Goal: Transaction & Acquisition: Purchase product/service

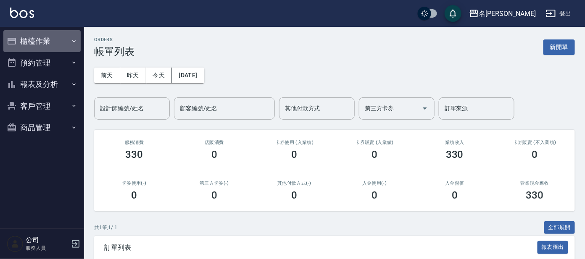
click at [32, 39] on button "櫃檯作業" at bounding box center [41, 41] width 77 height 22
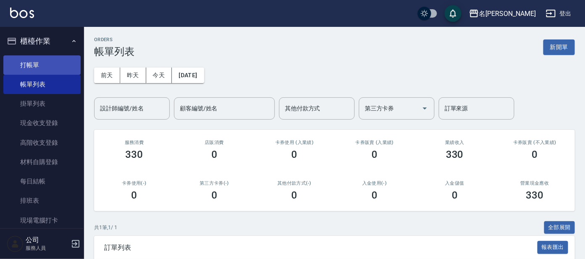
click at [34, 65] on link "打帳單" at bounding box center [41, 64] width 77 height 19
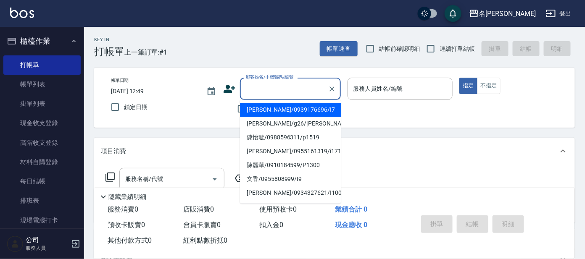
click at [290, 86] on input "顧客姓名/手機號碼/編號" at bounding box center [284, 89] width 81 height 15
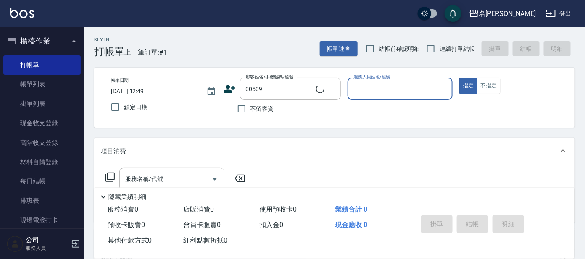
type input "[PERSON_NAME]/0952718614/00509"
type input "美君-2"
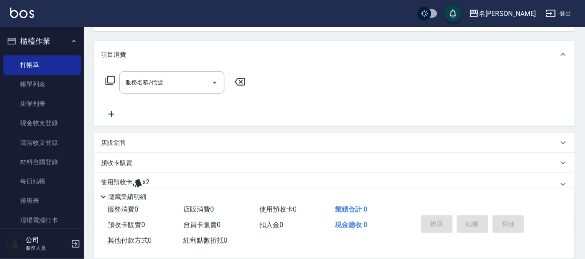
scroll to position [105, 0]
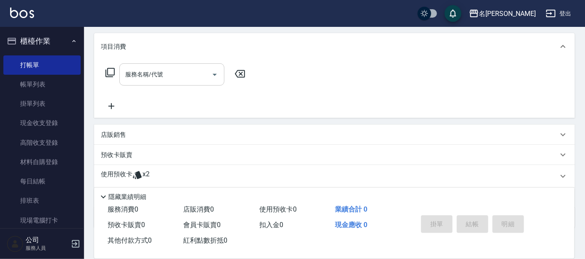
click at [156, 68] on input "服務名稱/代號" at bounding box center [165, 74] width 85 height 15
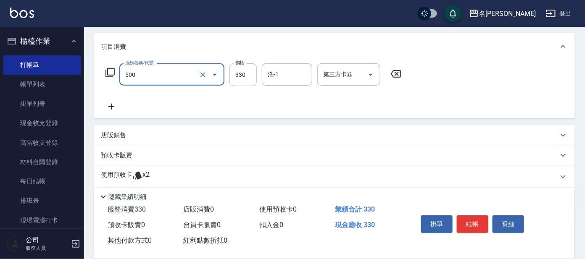
scroll to position [152, 0]
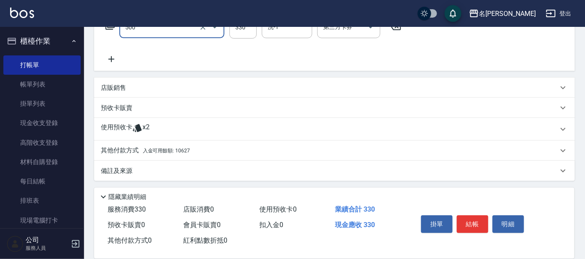
type input "高階洗髮(500)"
click at [181, 150] on span "入金可用餘額: 10627" at bounding box center [166, 151] width 47 height 6
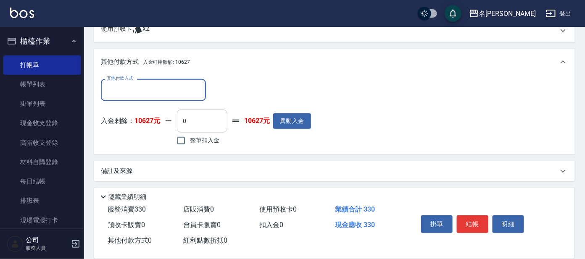
scroll to position [251, 0]
click at [196, 137] on span "整筆扣入金" at bounding box center [204, 140] width 29 height 9
click at [190, 137] on input "整筆扣入金" at bounding box center [181, 141] width 18 height 18
checkbox input "true"
type input "330"
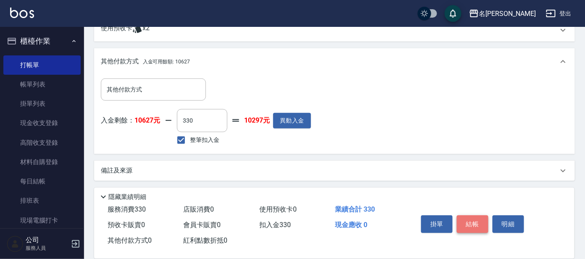
click at [477, 218] on button "結帳" at bounding box center [473, 225] width 32 height 18
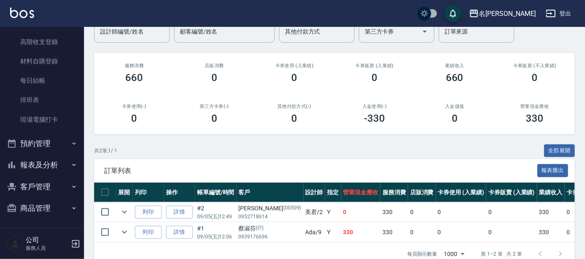
scroll to position [100, 0]
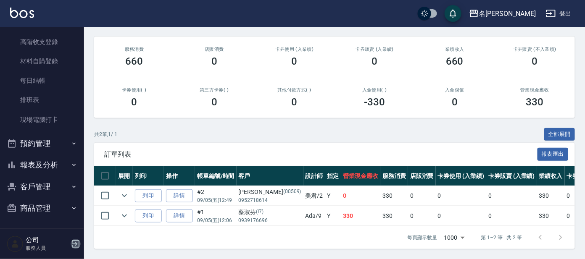
click at [79, 244] on icon "button" at bounding box center [76, 244] width 8 height 8
click at [79, 244] on html "名留大龍 登出 櫃檯作業 打帳單 帳單列表 掛單列表 現金收支登錄 高階收支登錄 材料自購登錄 每日結帳 排班表 現場電腦打卡 預約管理 預約管理 單日預約紀…" at bounding box center [292, 83] width 585 height 353
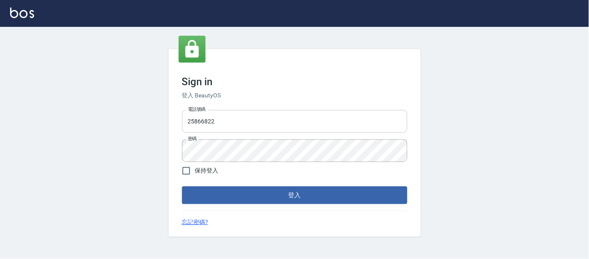
drag, startPoint x: 216, startPoint y: 120, endPoint x: 211, endPoint y: 126, distance: 8.2
click at [216, 120] on input "25866822" at bounding box center [294, 121] width 225 height 23
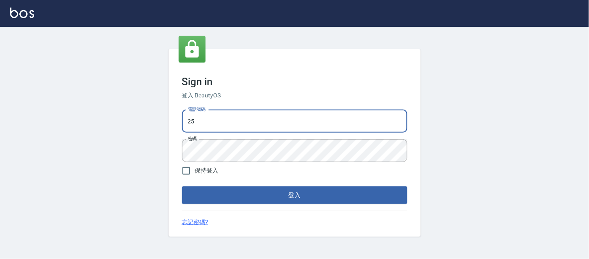
type input "2"
type input "0920488162"
click at [182, 187] on button "登入" at bounding box center [294, 196] width 225 height 18
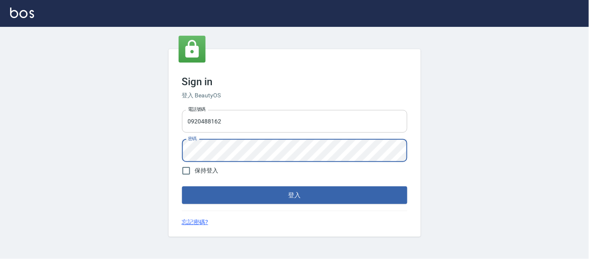
click at [182, 187] on button "登入" at bounding box center [294, 196] width 225 height 18
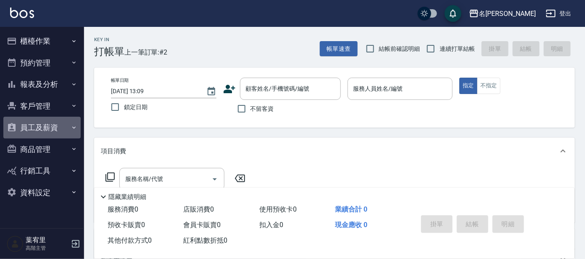
click at [42, 126] on button "員工及薪資" at bounding box center [41, 128] width 77 height 22
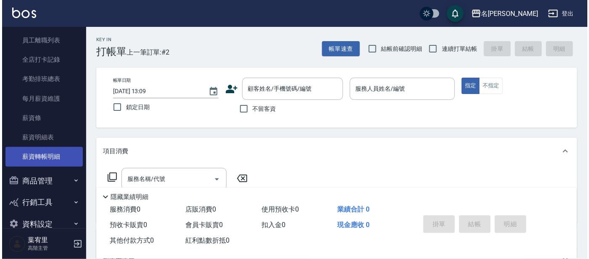
scroll to position [147, 0]
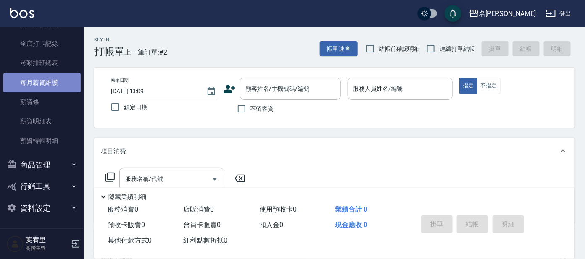
click at [47, 82] on link "每月薪資維護" at bounding box center [41, 82] width 77 height 19
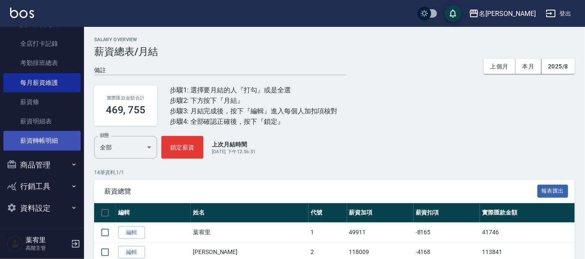
click at [48, 138] on link "薪資轉帳明細" at bounding box center [41, 140] width 77 height 19
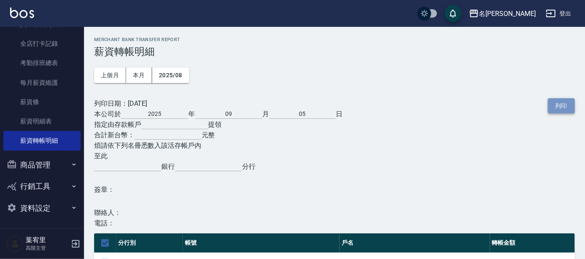
click at [563, 102] on button "列印" at bounding box center [561, 106] width 27 height 16
click at [268, 28] on div "名留大龍 2025-08 薪資轉帳明細 列印時間： [DATE][PHONE_NUMBER]:13 Merchant Bank Transfer Report…" at bounding box center [334, 249] width 501 height 445
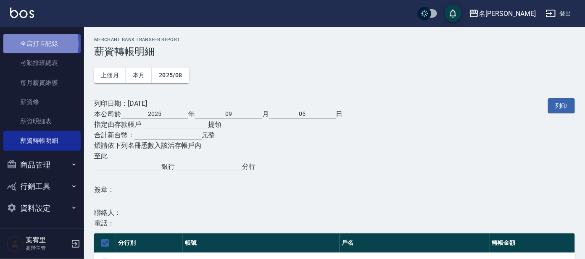
click at [39, 44] on link "全店打卡記錄" at bounding box center [41, 43] width 77 height 19
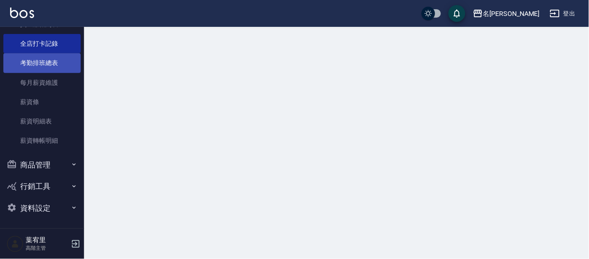
click at [54, 61] on link "考勤排班總表" at bounding box center [41, 62] width 77 height 19
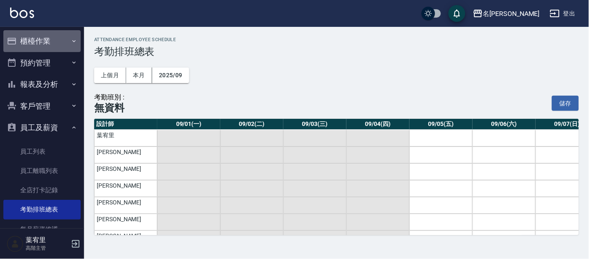
click at [53, 37] on button "櫃檯作業" at bounding box center [41, 41] width 77 height 22
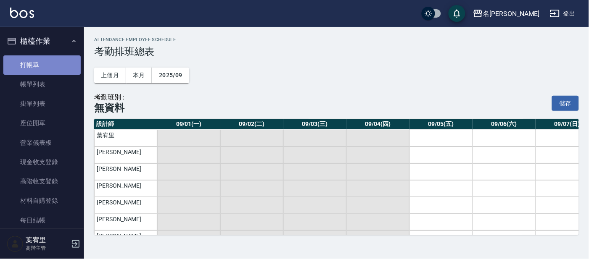
click at [55, 59] on link "打帳單" at bounding box center [41, 64] width 77 height 19
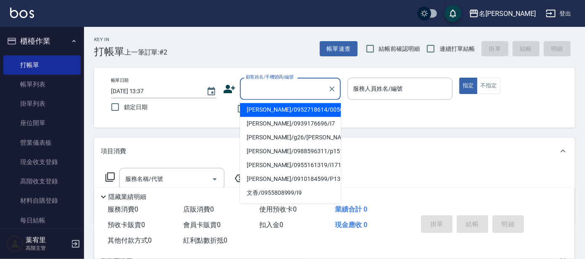
click at [294, 85] on input "顧客姓名/手機號碼/編號" at bounding box center [284, 89] width 81 height 15
type input "+"
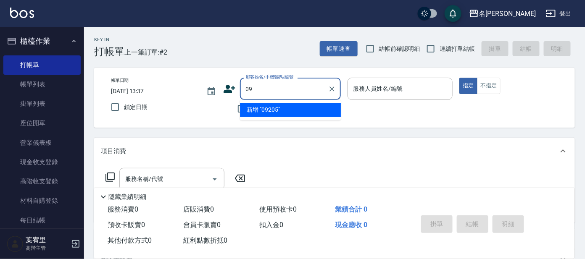
type input "0"
type input "xu"
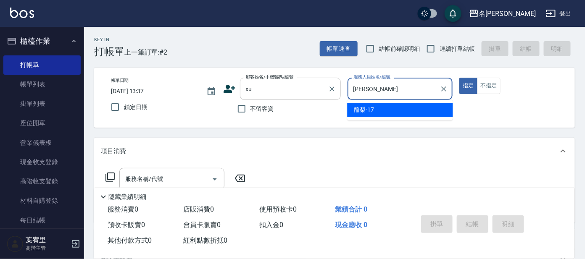
type input "[PERSON_NAME]"
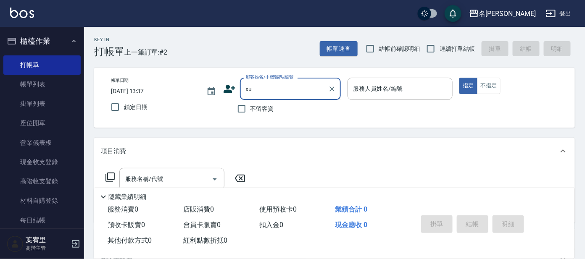
click at [275, 87] on input "xu" at bounding box center [284, 89] width 81 height 15
click at [284, 85] on input "xu" at bounding box center [284, 89] width 81 height 15
type input "x"
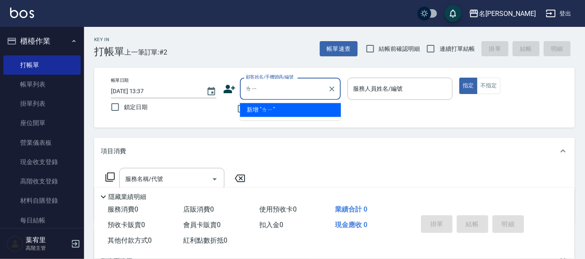
type input "[PERSON_NAME]"
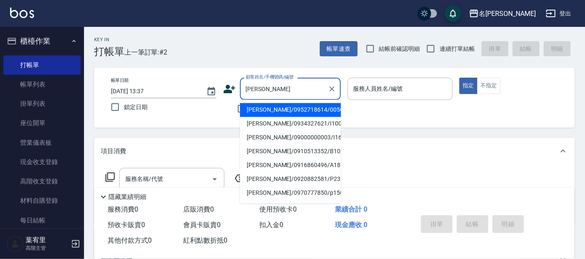
click at [305, 88] on input "[PERSON_NAME]" at bounding box center [284, 89] width 81 height 15
click at [331, 87] on icon "Clear" at bounding box center [332, 89] width 8 height 8
click at [274, 95] on input "顧客姓名/手機號碼/編號" at bounding box center [284, 89] width 81 height 15
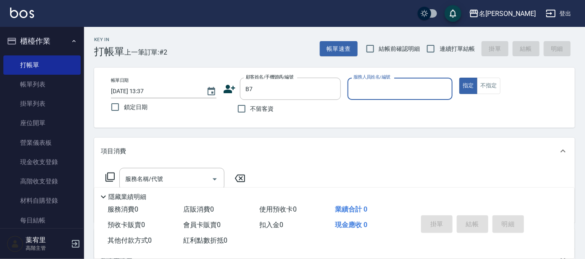
type input "刑[PERSON_NAME]/0987165343/B7"
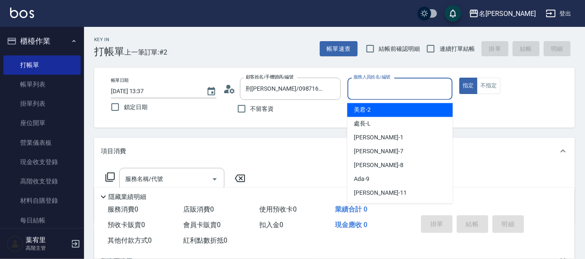
click at [379, 95] on input "服務人員姓名/編號" at bounding box center [400, 89] width 98 height 15
click at [382, 111] on div "美君 -2" at bounding box center [399, 110] width 105 height 14
type input "美君-2"
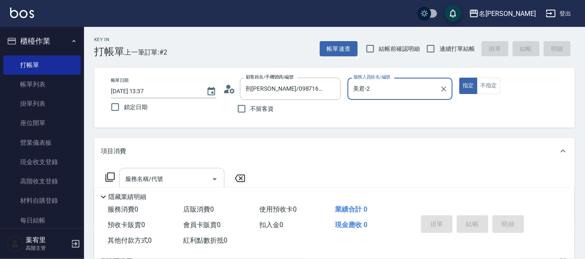
click at [159, 180] on input "服務名稱/代號" at bounding box center [165, 179] width 85 height 15
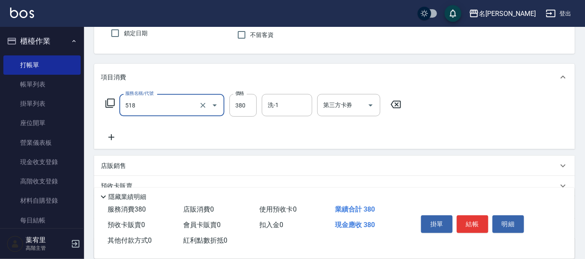
scroll to position [152, 0]
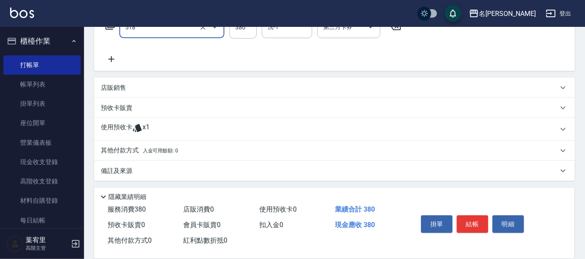
type input "舒壓+洗髮+養髮(518)"
click at [110, 59] on icon at bounding box center [111, 59] width 6 height 6
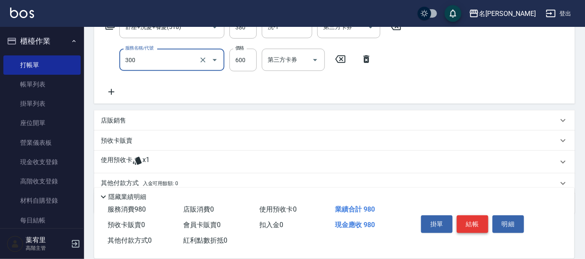
type input "剪髮 講師級設計師(300)"
click at [458, 222] on button "結帳" at bounding box center [473, 225] width 32 height 18
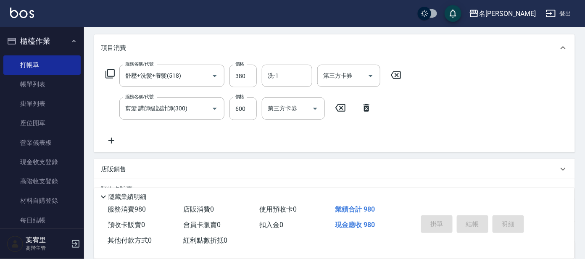
scroll to position [47, 0]
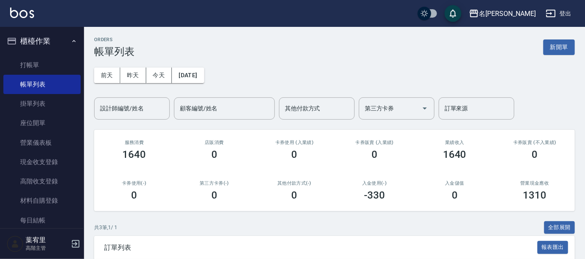
drag, startPoint x: 568, startPoint y: 50, endPoint x: 544, endPoint y: 54, distance: 24.7
click at [568, 50] on button "新開單" at bounding box center [559, 48] width 32 height 16
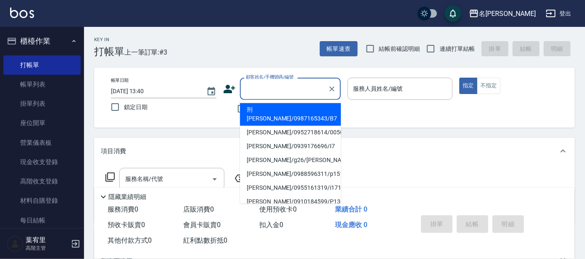
click at [273, 91] on input "顧客姓名/手機號碼/編號" at bounding box center [284, 89] width 81 height 15
click at [267, 110] on li "刑[PERSON_NAME]/0987165343/B7" at bounding box center [290, 114] width 101 height 23
type input "刑[PERSON_NAME]/0987165343/B7"
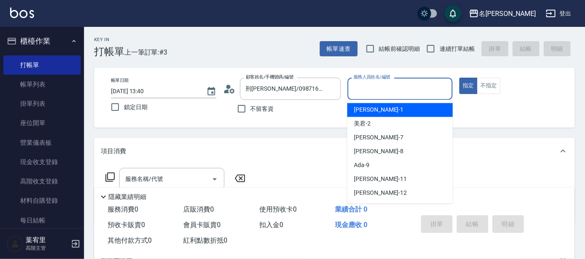
click at [393, 83] on input "服務人員姓名/編號" at bounding box center [400, 89] width 98 height 15
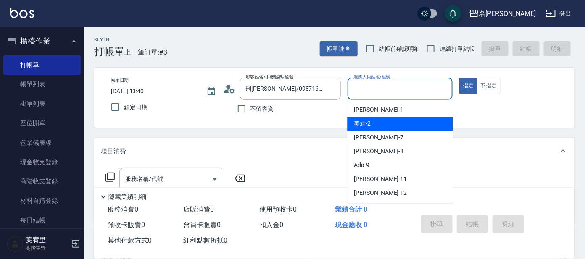
click at [390, 119] on div "美君 -2" at bounding box center [399, 124] width 105 height 14
type input "美君-2"
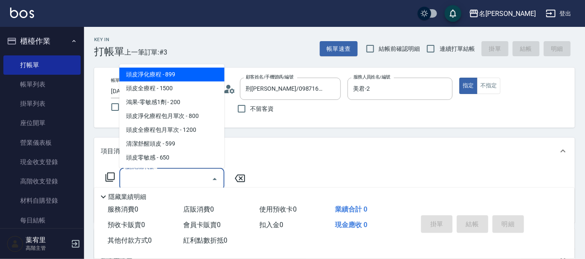
click at [181, 181] on input "服務名稱/代號" at bounding box center [165, 179] width 85 height 15
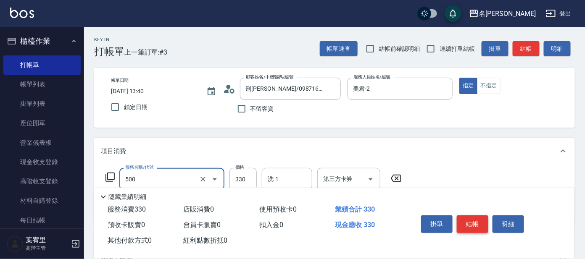
type input "高階洗髮(500)"
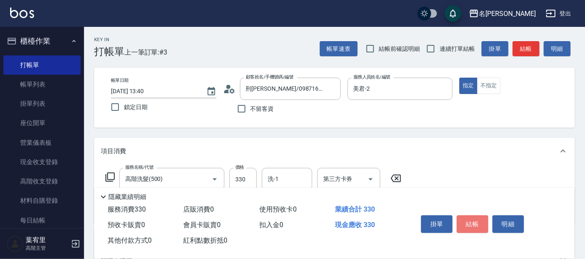
drag, startPoint x: 471, startPoint y: 218, endPoint x: 467, endPoint y: 211, distance: 8.2
click at [471, 216] on button "結帳" at bounding box center [473, 225] width 32 height 18
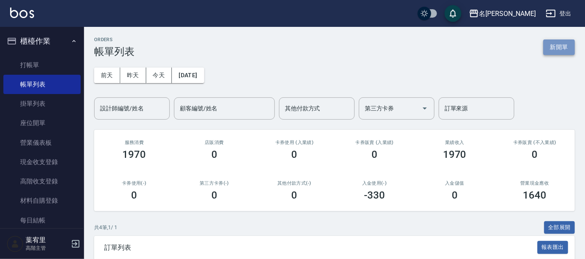
click at [573, 49] on button "新開單" at bounding box center [559, 48] width 32 height 16
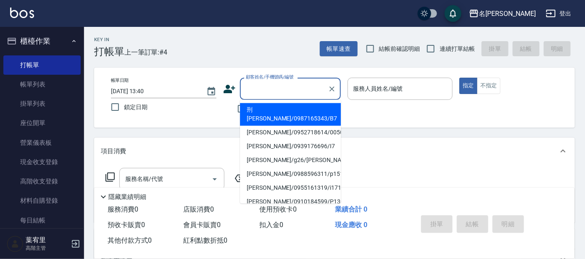
click at [292, 84] on input "顧客姓名/手機號碼/編號" at bounding box center [284, 89] width 81 height 15
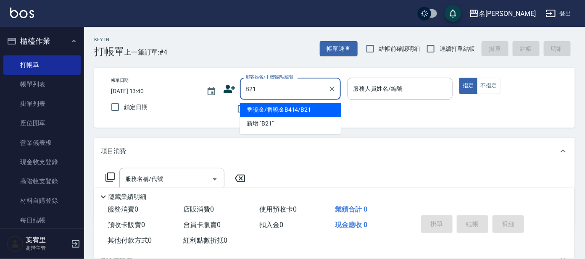
type input "B21"
type input "."
type input "番曉金/番曉金B414/B21"
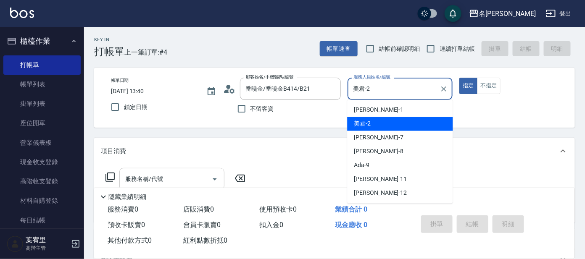
type input "美君-2"
click at [186, 179] on input "服務名稱/代號" at bounding box center [165, 179] width 85 height 15
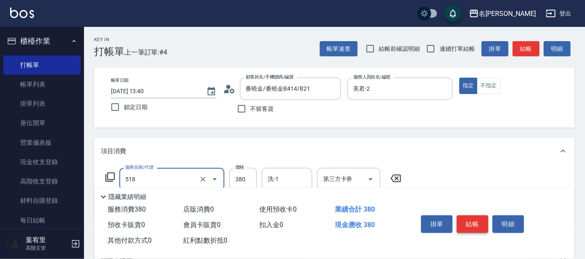
type input "舒壓+洗髮+養髮(518)"
click at [474, 222] on button "結帳" at bounding box center [473, 225] width 32 height 18
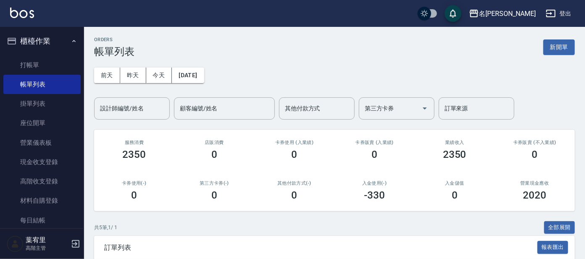
click at [60, 53] on ul "打帳單 帳單列表 掛單列表 座位開單 營業儀表板 現金收支登錄 高階收支登錄 材料自購登錄 每日結帳 排班表 現場電腦打卡 掃碼打卡" at bounding box center [41, 172] width 77 height 240
drag, startPoint x: 51, startPoint y: 62, endPoint x: 55, endPoint y: 57, distance: 6.6
click at [51, 61] on link "打帳單" at bounding box center [41, 64] width 77 height 19
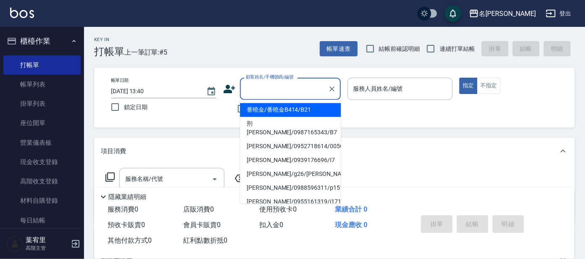
click at [275, 92] on input "顧客姓名/手機號碼/編號" at bounding box center [284, 89] width 81 height 15
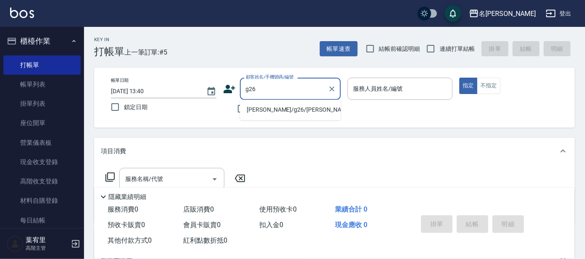
click at [299, 111] on li "[PERSON_NAME]/g26/[PERSON_NAME]" at bounding box center [290, 110] width 101 height 14
type input "[PERSON_NAME]/g26/[PERSON_NAME]"
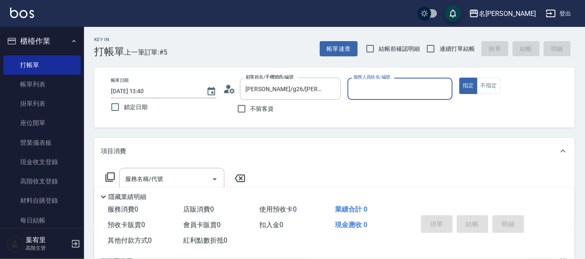
click at [389, 84] on input "服務人員姓名/編號" at bounding box center [400, 89] width 98 height 15
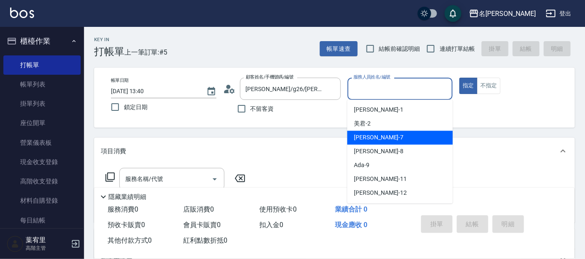
click at [388, 135] on div "[PERSON_NAME] -7" at bounding box center [399, 138] width 105 height 14
type input "[PERSON_NAME]-7"
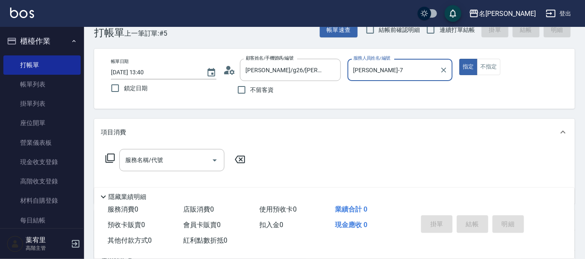
scroll to position [52, 0]
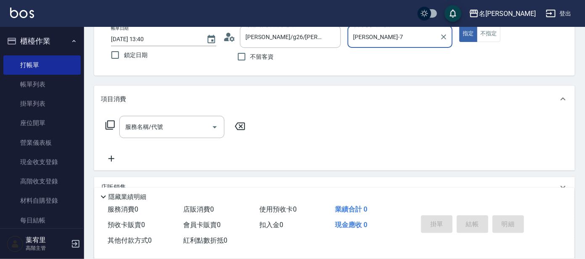
click at [112, 126] on icon at bounding box center [110, 125] width 10 height 10
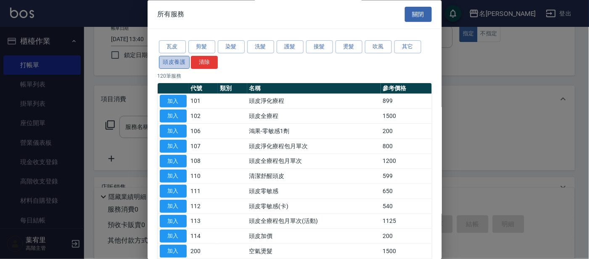
click at [179, 62] on button "頭皮養護" at bounding box center [174, 62] width 31 height 13
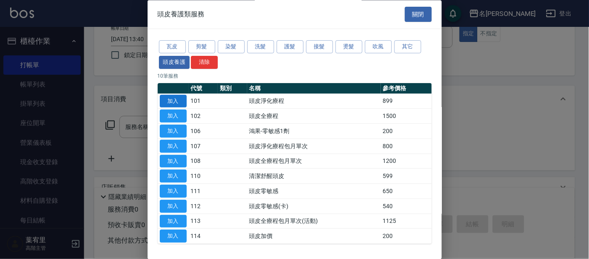
click at [176, 99] on button "加入" at bounding box center [173, 101] width 27 height 13
type input "頭皮淨化療程(101)"
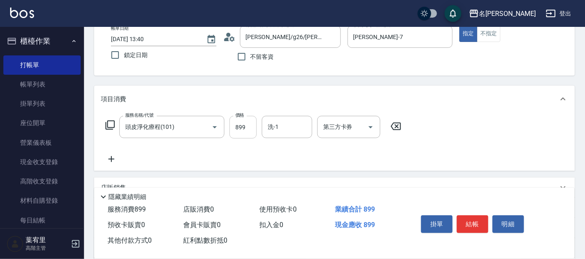
click at [250, 124] on input "899" at bounding box center [242, 127] width 27 height 23
type input "799"
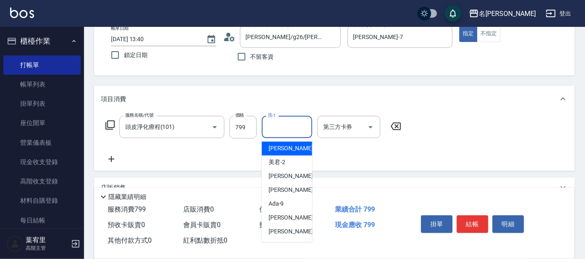
click at [284, 132] on input "洗-1" at bounding box center [287, 127] width 43 height 15
click at [288, 150] on span "云潔 -12" at bounding box center [295, 149] width 53 height 9
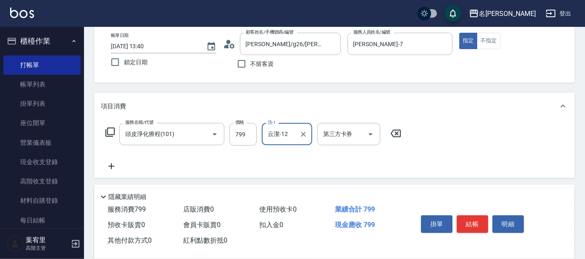
scroll to position [0, 0]
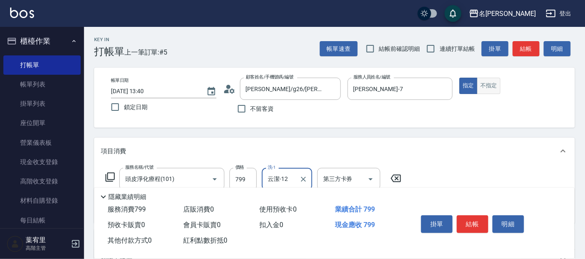
type input "云潔-12"
drag, startPoint x: 481, startPoint y: 86, endPoint x: 490, endPoint y: 92, distance: 11.0
click at [481, 87] on button "不指定" at bounding box center [489, 86] width 24 height 16
click at [475, 221] on button "結帳" at bounding box center [473, 225] width 32 height 18
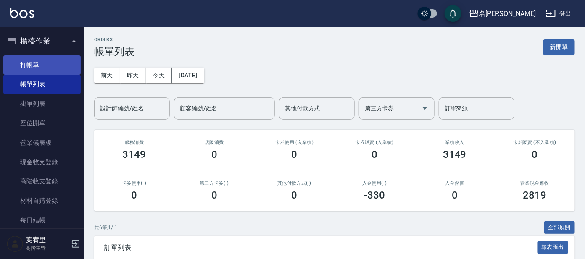
click at [48, 61] on link "打帳單" at bounding box center [41, 64] width 77 height 19
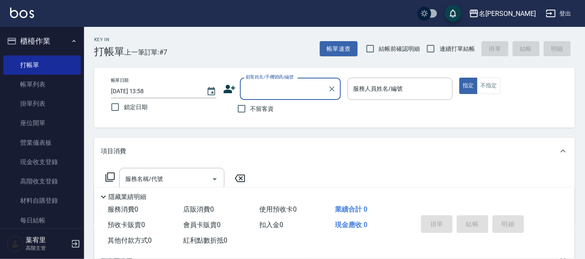
click at [275, 88] on input "顧客姓名/手機號碼/編號" at bounding box center [284, 89] width 81 height 15
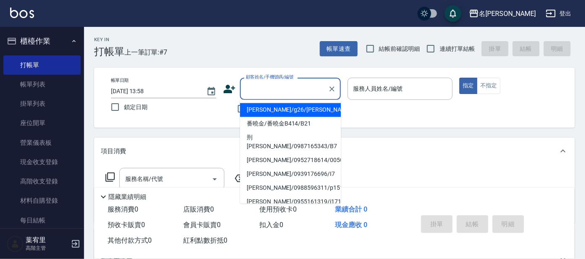
type input "a"
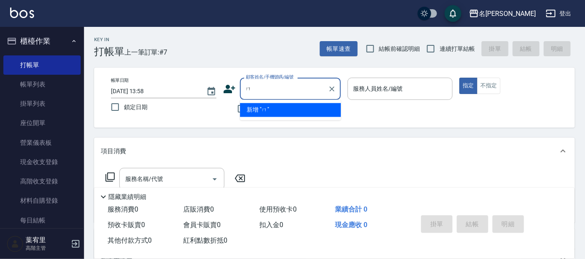
type input "0"
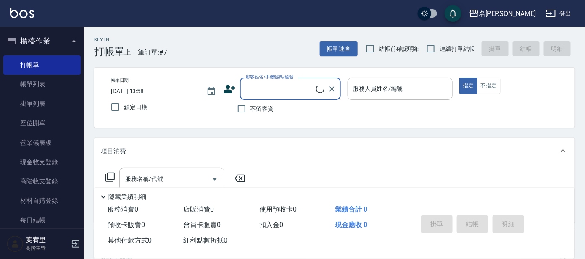
type input "ㄇ"
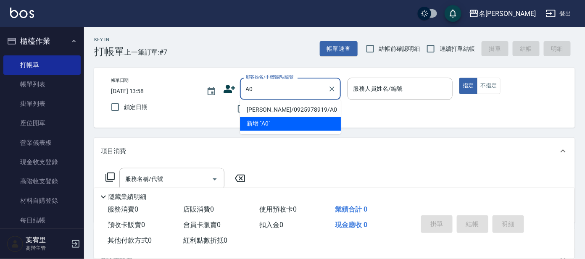
click at [288, 106] on li "[PERSON_NAME]/0925978919/A0" at bounding box center [290, 110] width 101 height 14
type input "[PERSON_NAME]/0925978919/A0"
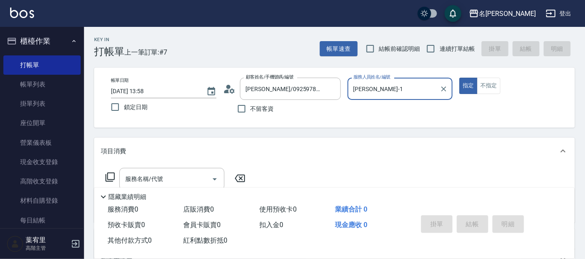
type input "[PERSON_NAME]-1"
click at [485, 81] on button "不指定" at bounding box center [489, 86] width 24 height 16
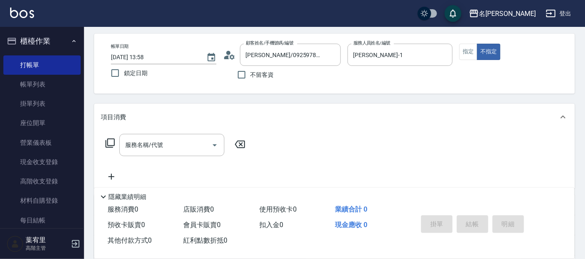
scroll to position [52, 0]
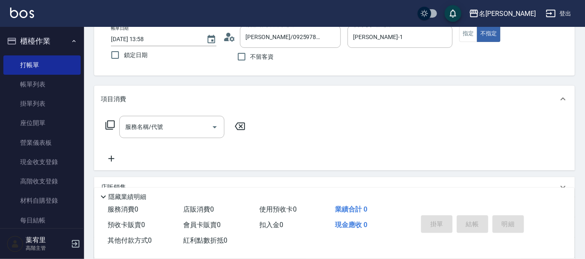
click at [113, 123] on icon at bounding box center [110, 125] width 10 height 10
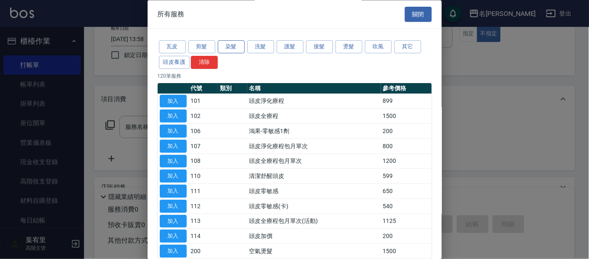
click at [231, 41] on button "染髮" at bounding box center [231, 47] width 27 height 13
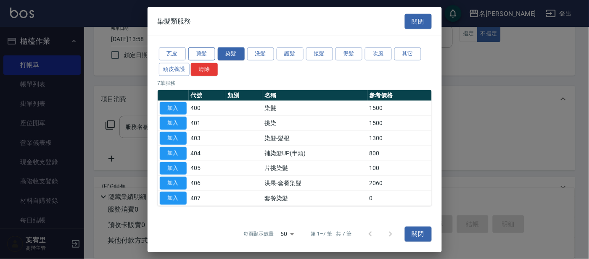
click at [205, 50] on button "剪髮" at bounding box center [201, 53] width 27 height 13
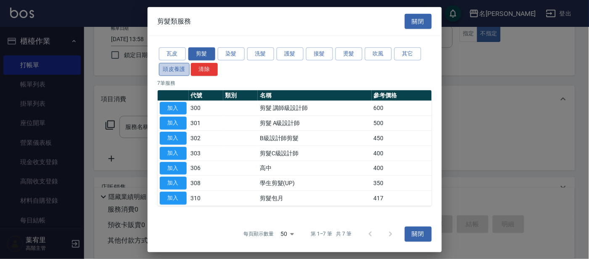
click at [176, 66] on button "頭皮養護" at bounding box center [174, 69] width 31 height 13
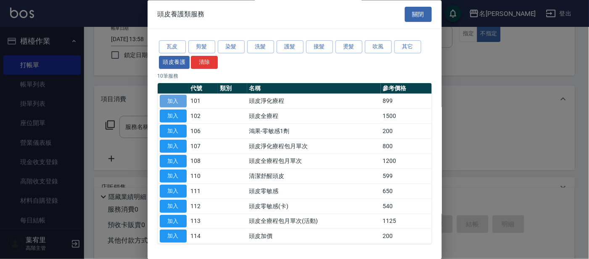
click at [179, 95] on button "加入" at bounding box center [173, 101] width 27 height 13
type input "頭皮淨化療程(101)"
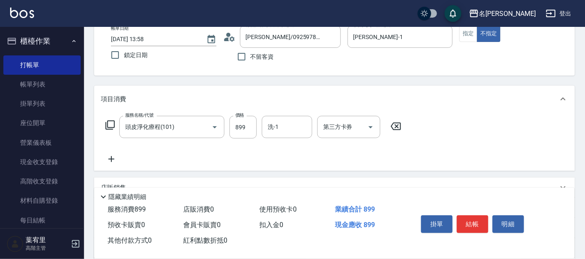
click at [109, 119] on div "服務名稱/代號 頭皮淨化療程(101) 服務名稱/代號 價格 899 價格 洗-1 洗-1 第三方卡券 第三方卡券" at bounding box center [254, 127] width 306 height 23
click at [107, 129] on icon at bounding box center [109, 125] width 9 height 9
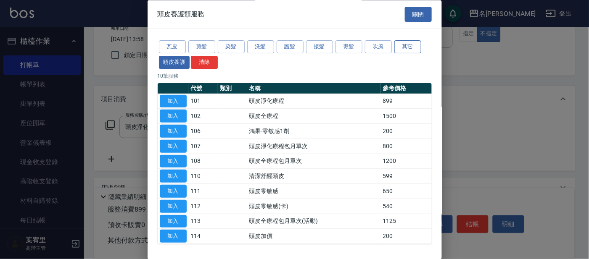
click at [406, 43] on button "其它" at bounding box center [407, 47] width 27 height 13
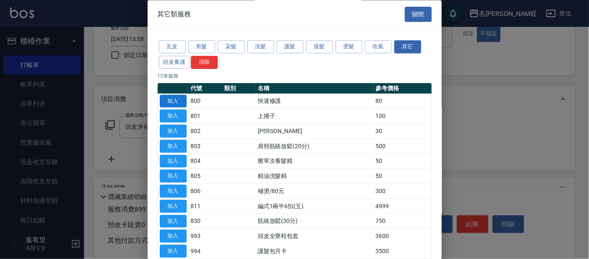
click at [176, 97] on button "加入" at bounding box center [173, 101] width 27 height 13
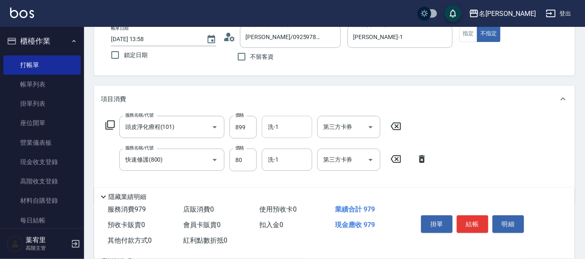
click at [300, 120] on input "洗-1" at bounding box center [287, 127] width 43 height 15
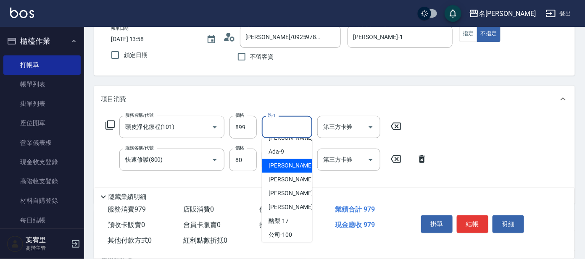
click at [284, 159] on div "[PERSON_NAME] -11" at bounding box center [287, 166] width 50 height 14
type input "[PERSON_NAME]-11"
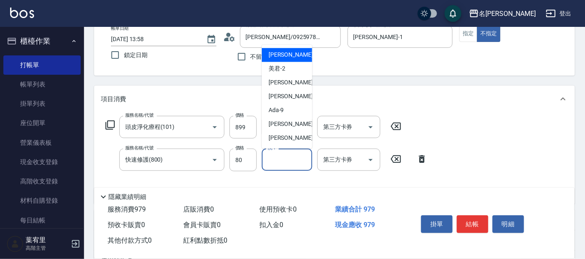
click at [284, 159] on input "洗-1" at bounding box center [287, 160] width 43 height 15
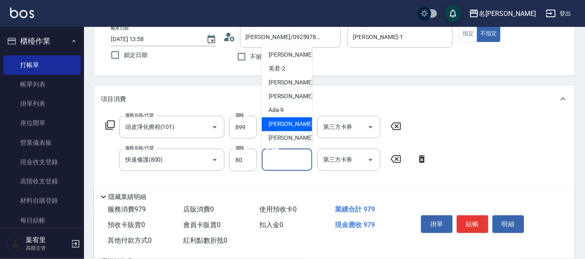
click at [285, 120] on span "[PERSON_NAME] -11" at bounding box center [295, 124] width 53 height 9
type input "[PERSON_NAME]-11"
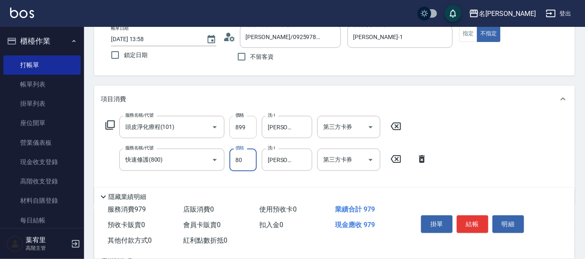
click at [249, 128] on input "899" at bounding box center [242, 127] width 27 height 23
click at [252, 133] on input "899" at bounding box center [242, 127] width 27 height 23
type input "799"
click at [466, 217] on button "結帳" at bounding box center [473, 225] width 32 height 18
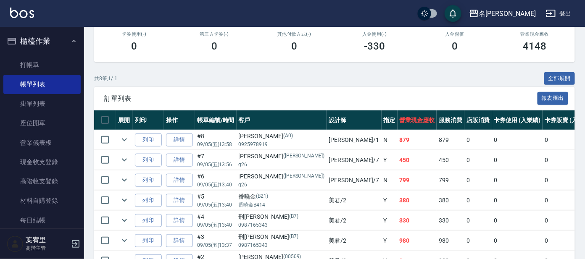
scroll to position [157, 0]
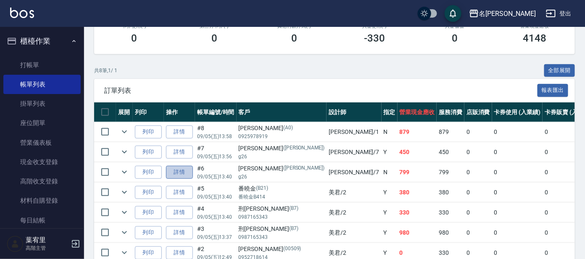
click at [183, 171] on link "詳情" at bounding box center [179, 172] width 27 height 13
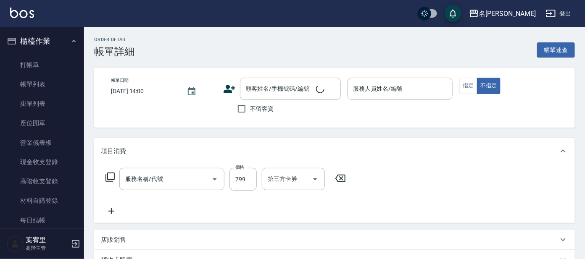
type input "[DATE] 13:40"
type input "[PERSON_NAME]-7"
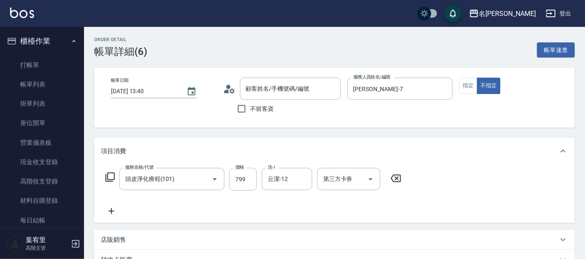
type input "[PERSON_NAME]/g26/[PERSON_NAME]"
type input "頭皮淨化療程(101)"
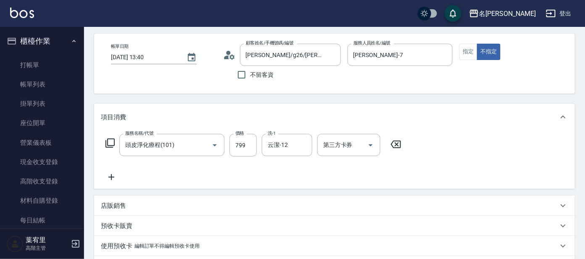
scroll to position [52, 0]
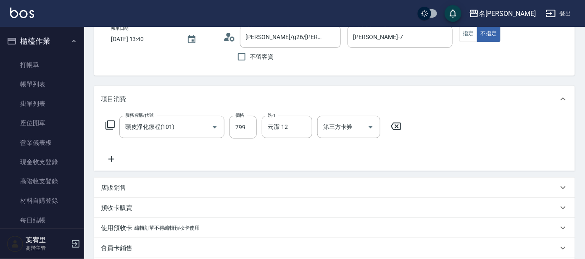
click at [106, 121] on icon at bounding box center [110, 125] width 10 height 10
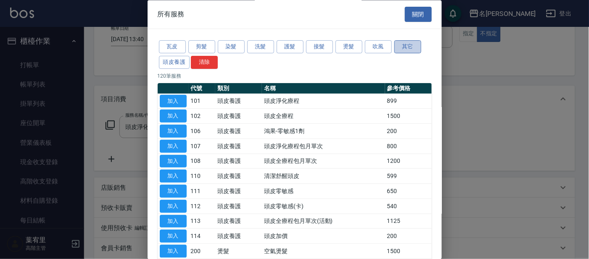
click at [396, 47] on button "其它" at bounding box center [407, 47] width 27 height 13
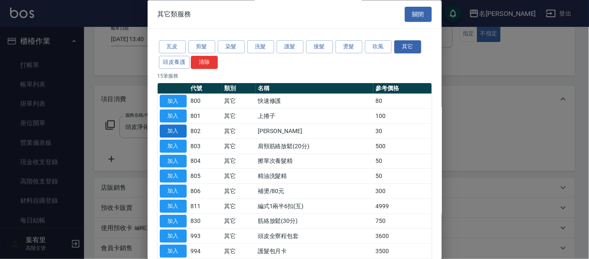
click at [180, 132] on button "加入" at bounding box center [173, 131] width 27 height 13
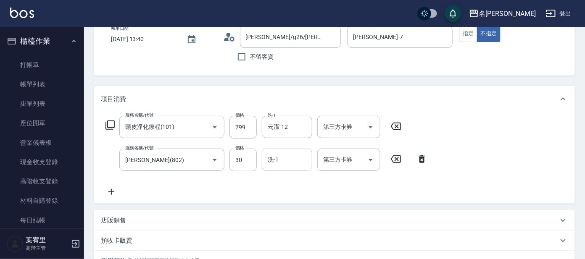
click at [285, 154] on input "洗-1" at bounding box center [287, 160] width 43 height 15
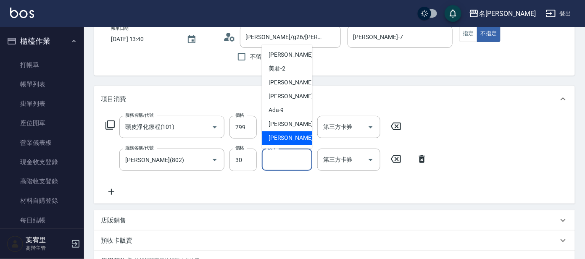
click at [284, 142] on span "云潔 -12" at bounding box center [295, 138] width 53 height 9
type input "云潔-12"
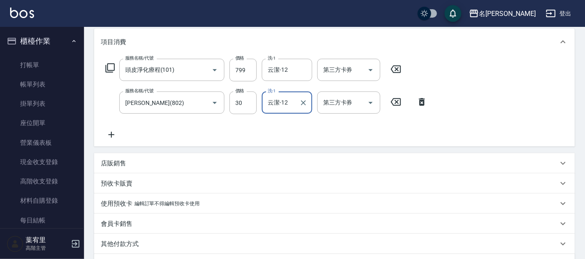
scroll to position [213, 0]
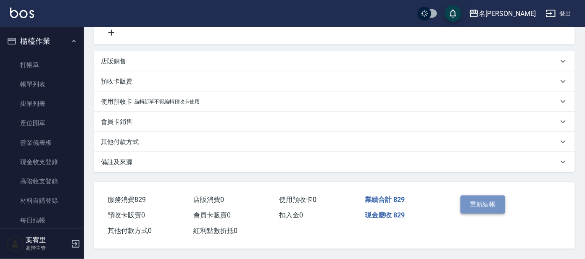
click at [496, 204] on button "重新結帳" at bounding box center [483, 205] width 45 height 18
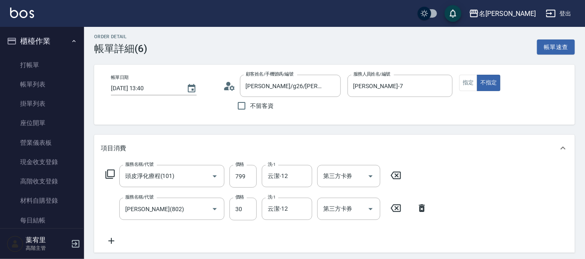
scroll to position [161, 0]
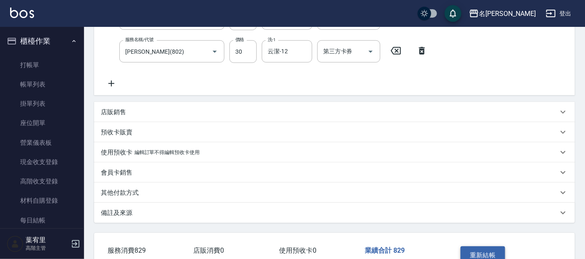
click at [496, 252] on button "重新結帳" at bounding box center [483, 256] width 45 height 18
click at [39, 59] on link "打帳單" at bounding box center [41, 64] width 77 height 19
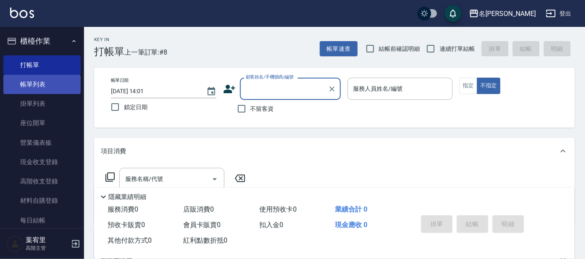
click at [40, 81] on link "帳單列表" at bounding box center [41, 84] width 77 height 19
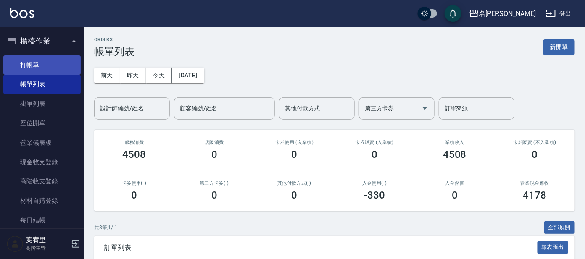
click at [31, 63] on link "打帳單" at bounding box center [41, 64] width 77 height 19
